Goal: Information Seeking & Learning: Learn about a topic

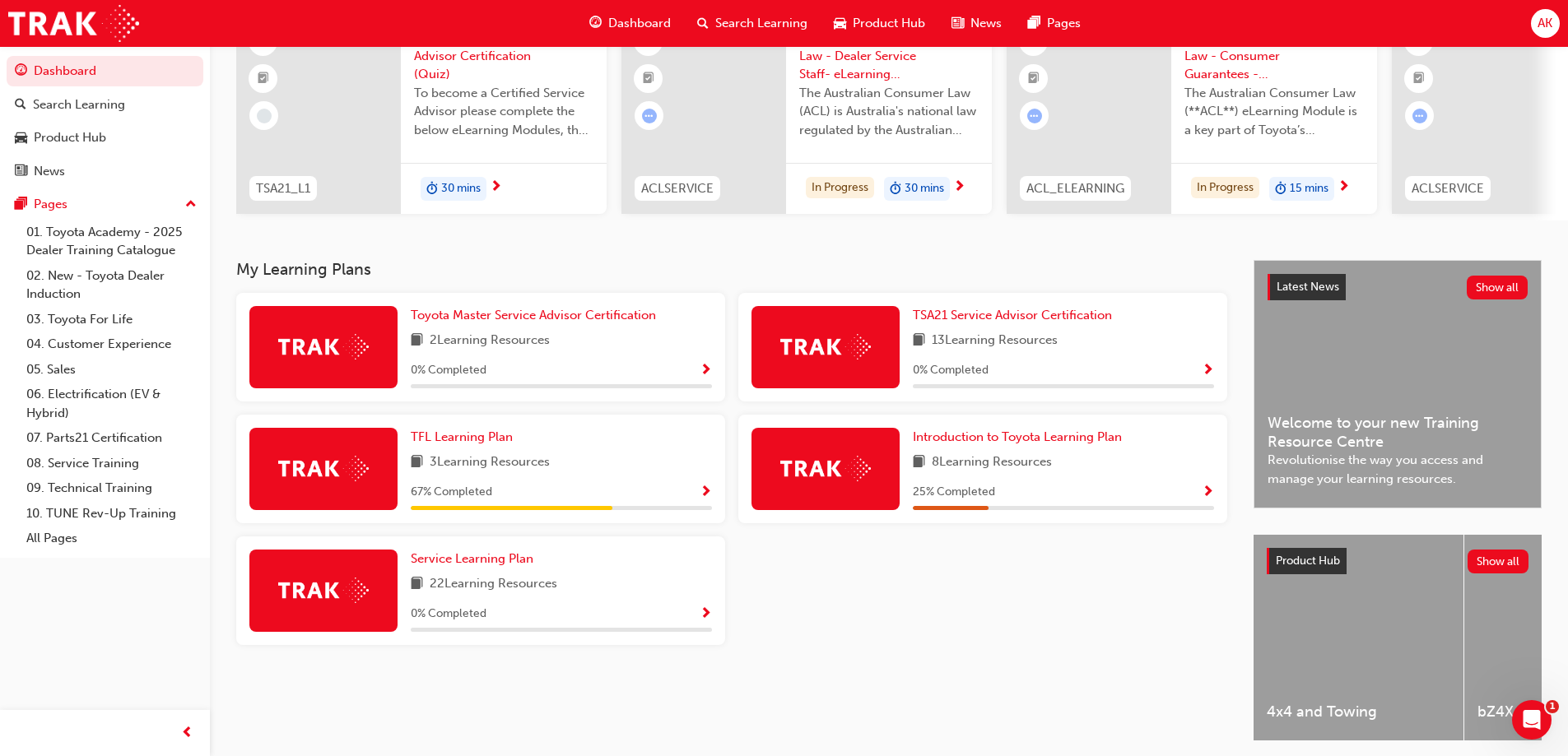
scroll to position [164, 0]
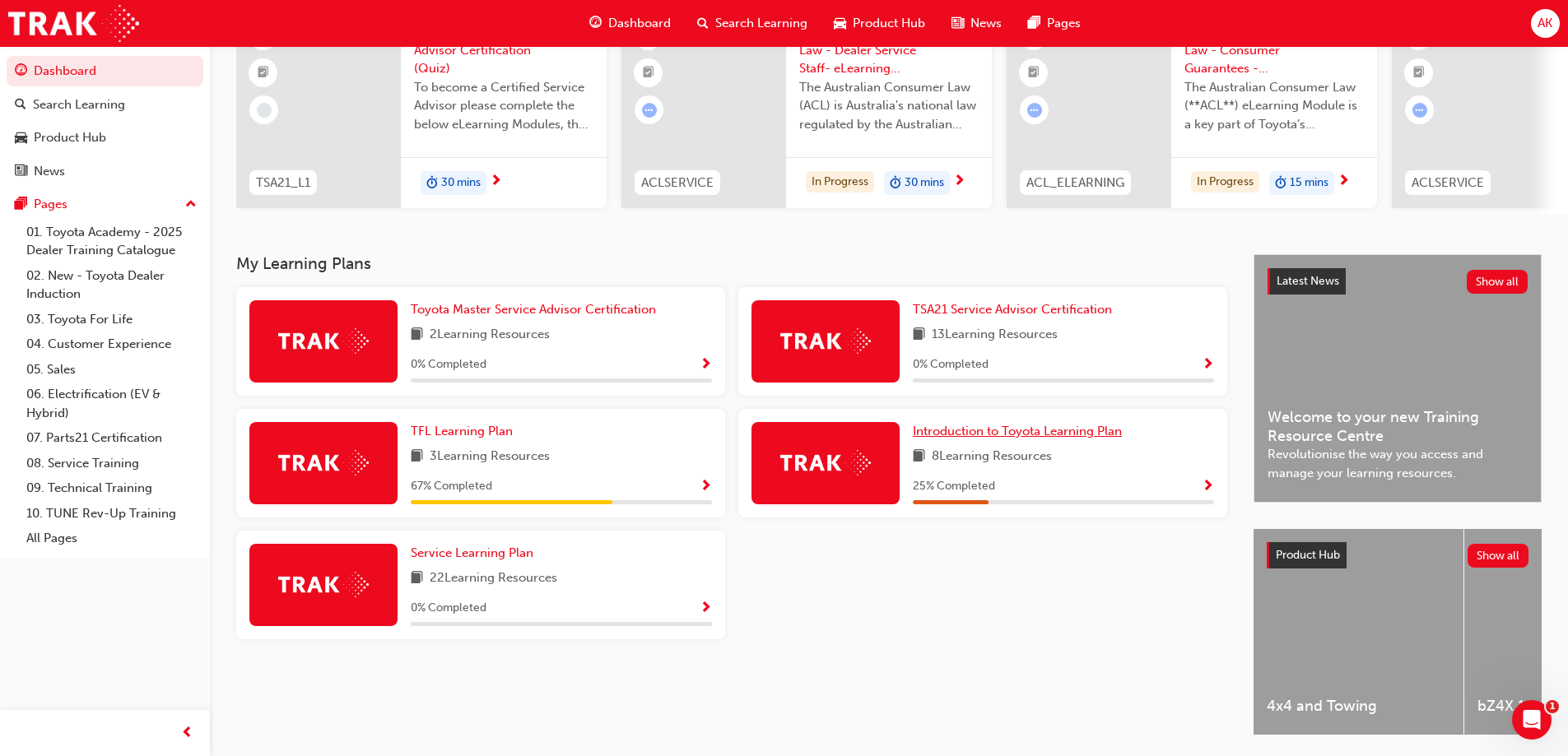
click at [984, 437] on span "Introduction to Toyota Learning Plan" at bounding box center [1017, 431] width 209 height 15
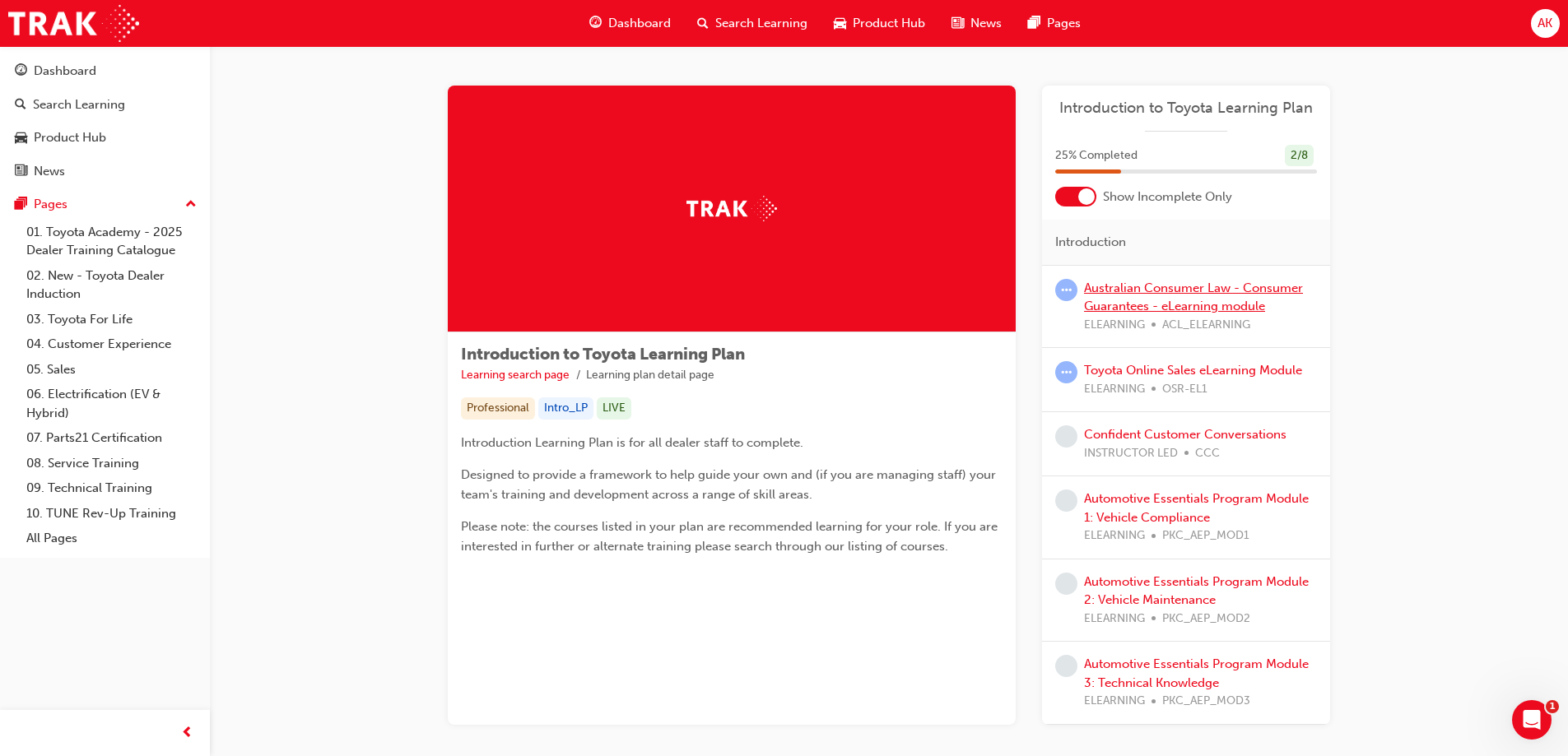
click at [1132, 289] on link "Australian Consumer Law - Consumer Guarantees - eLearning module" at bounding box center [1193, 297] width 219 height 34
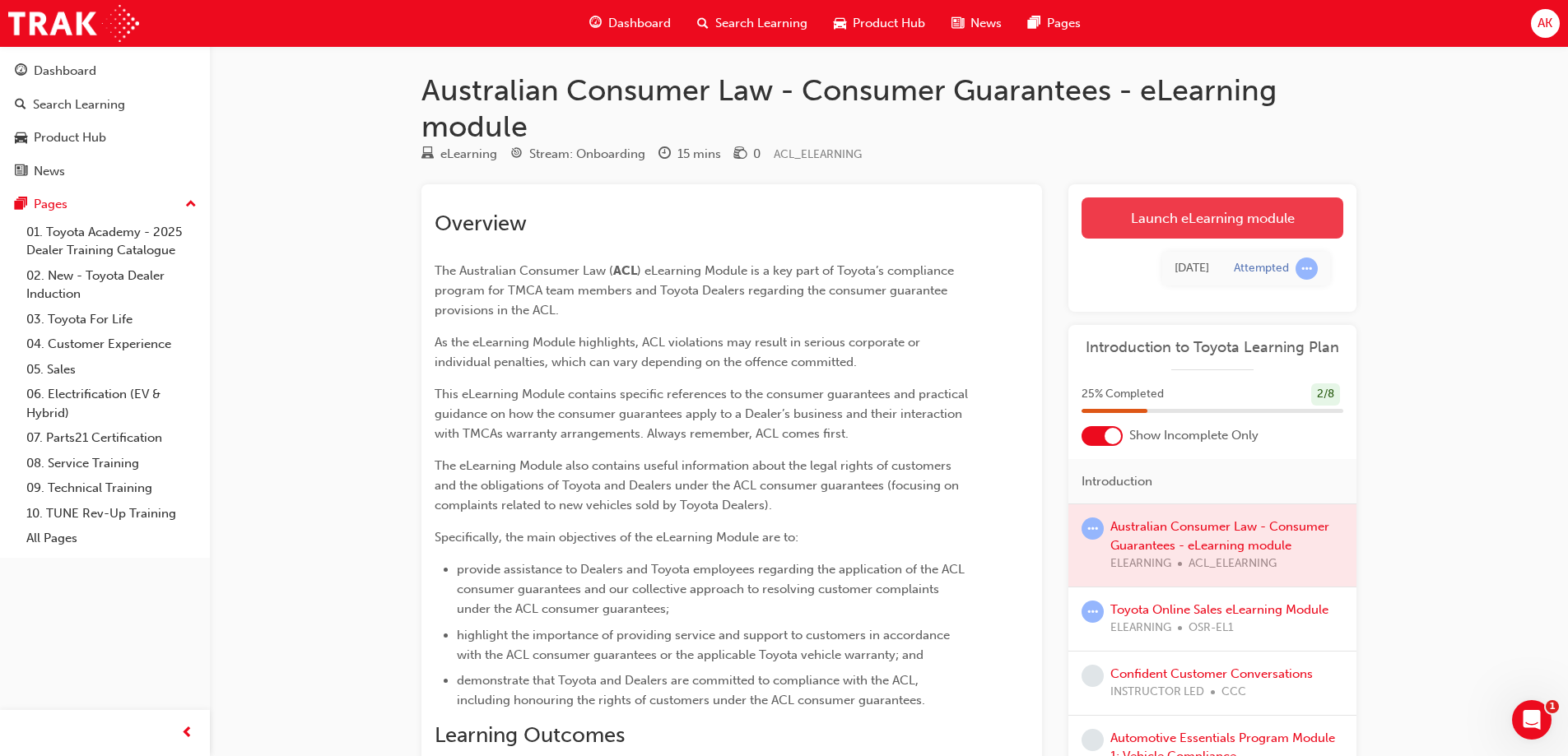
click at [1202, 222] on link "Launch eLearning module" at bounding box center [1212, 217] width 262 height 41
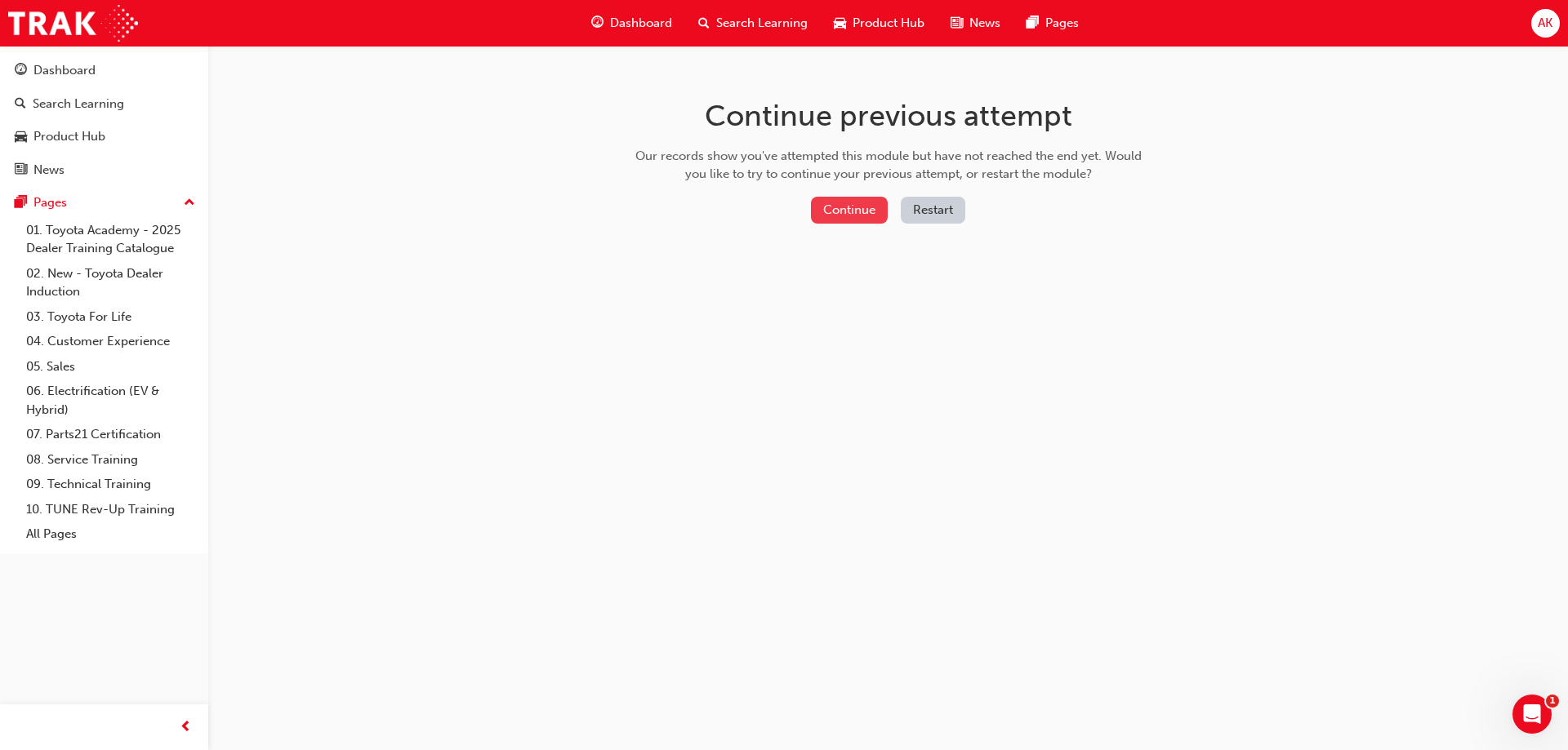
click at [856, 205] on button "Continue" at bounding box center [849, 209] width 77 height 27
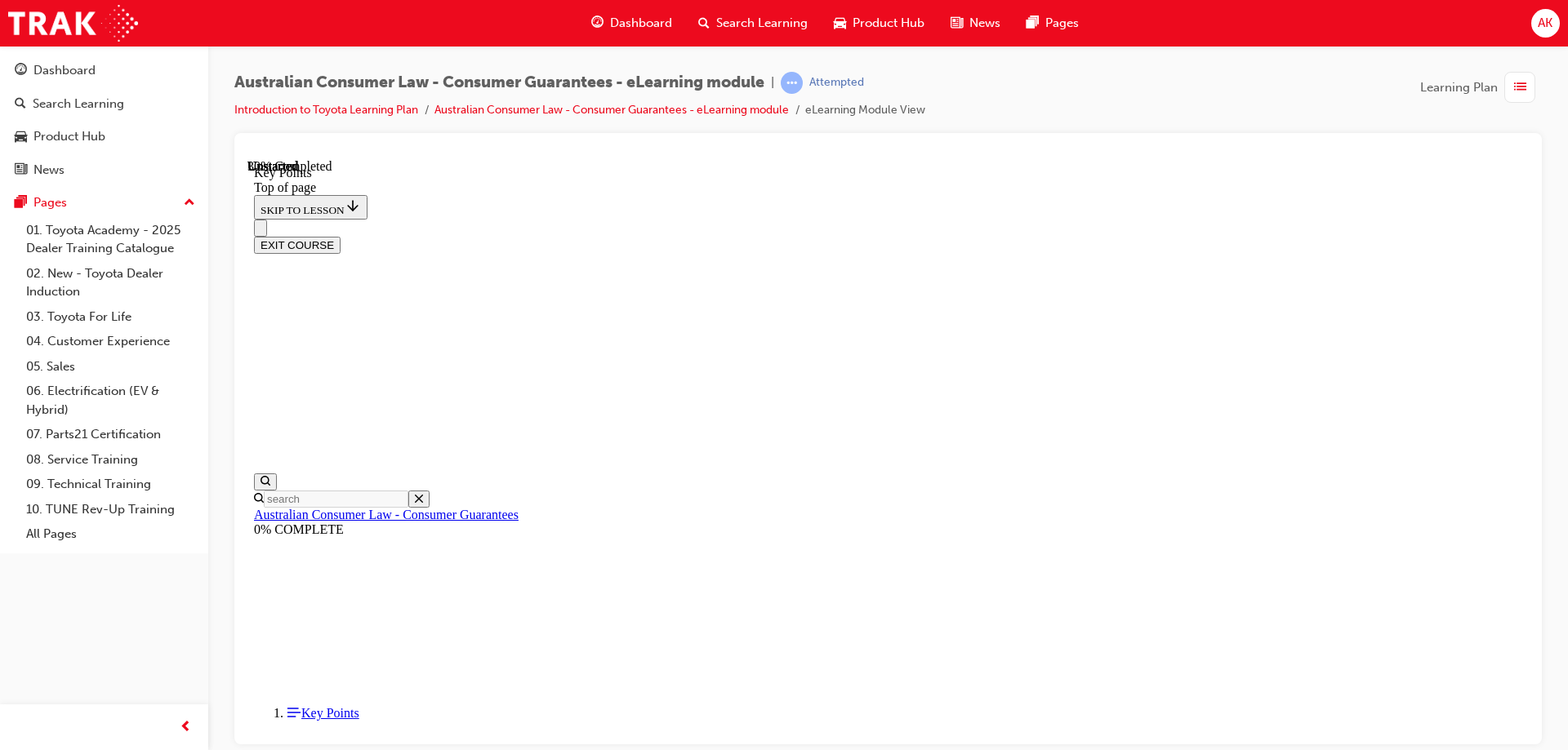
scroll to position [703, 0]
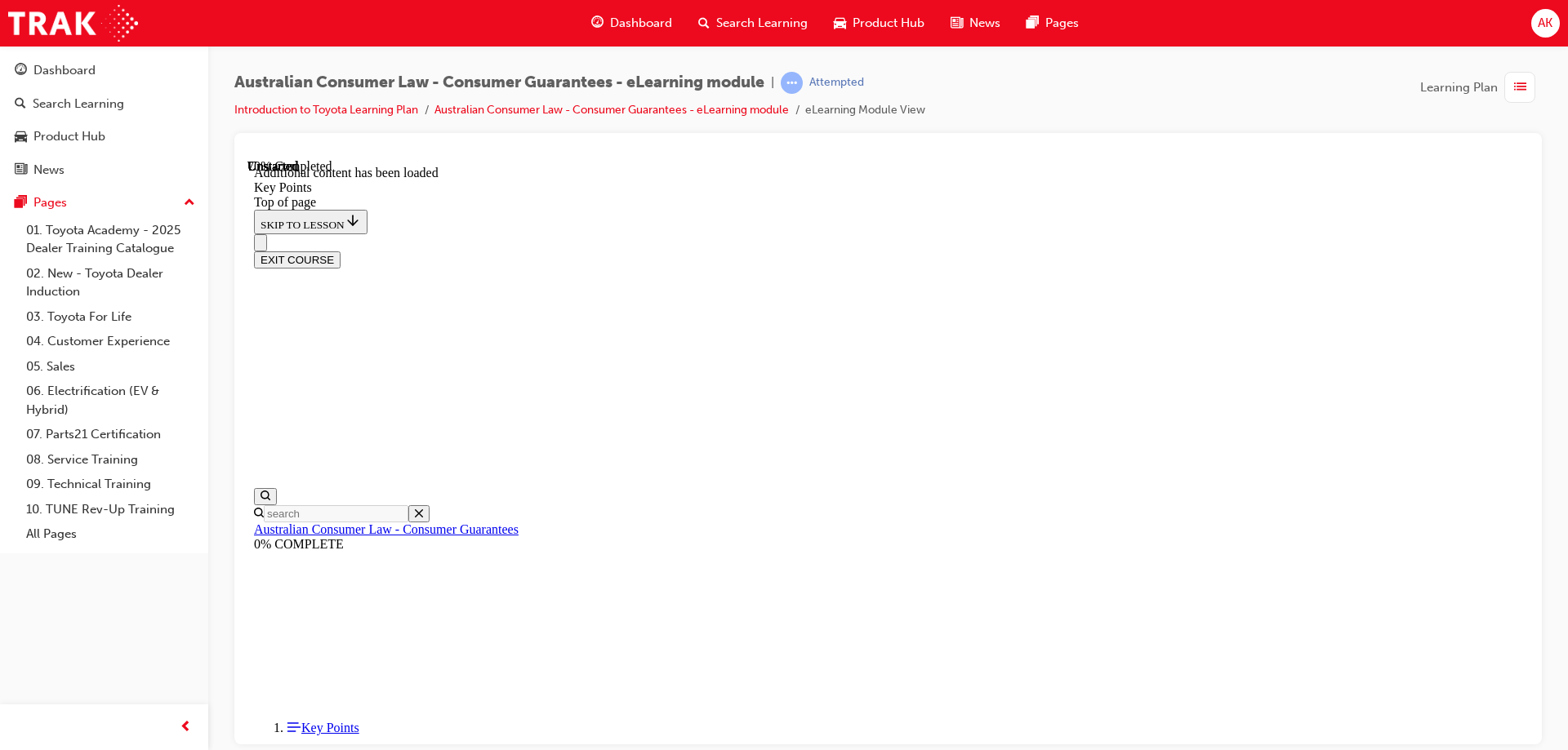
scroll to position [2025, 0]
